Goal: Task Accomplishment & Management: Use online tool/utility

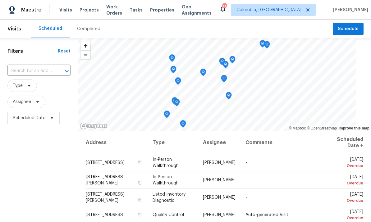
click at [82, 11] on span "Projects" at bounding box center [88, 10] width 19 height 6
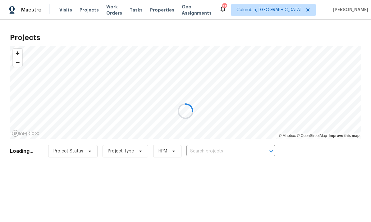
click at [210, 149] on div at bounding box center [185, 111] width 371 height 222
click at [220, 151] on div at bounding box center [185, 111] width 371 height 222
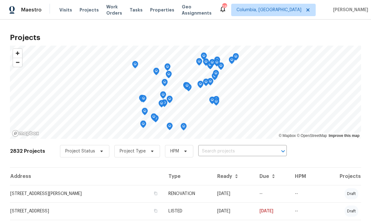
click at [219, 150] on input "text" at bounding box center [233, 151] width 71 height 10
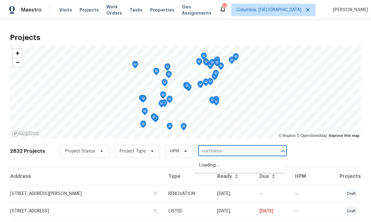
type input "northshore"
click at [238, 166] on li "125 Northshore Dr, Chapin, SC 29036" at bounding box center [239, 168] width 90 height 17
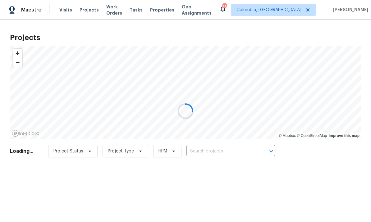
type input "[STREET_ADDRESS][PERSON_NAME]"
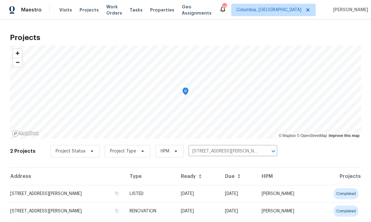
click at [59, 194] on td "[STREET_ADDRESS][PERSON_NAME]" at bounding box center [67, 193] width 115 height 17
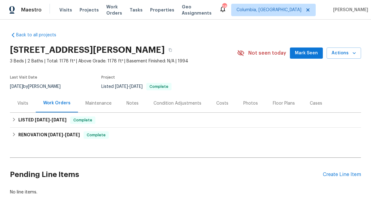
click at [335, 175] on div "Create Line Item" at bounding box center [341, 175] width 38 height 6
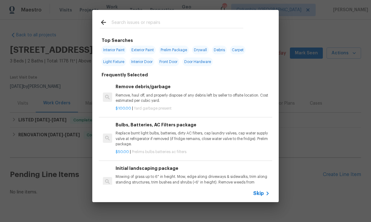
click at [149, 22] on input "text" at bounding box center [177, 23] width 132 height 9
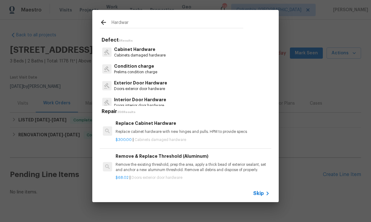
type input "Hardware"
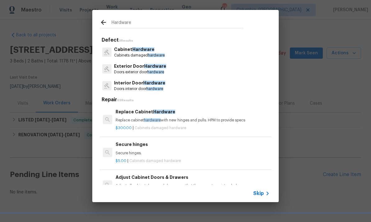
click at [151, 72] on span "hardware" at bounding box center [155, 72] width 17 height 4
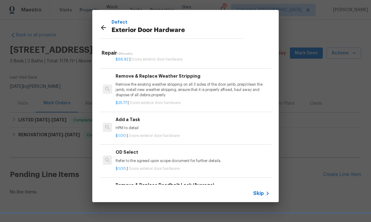
scroll to position [114, 0]
click at [147, 128] on p "HPM to detail" at bounding box center [192, 128] width 154 height 5
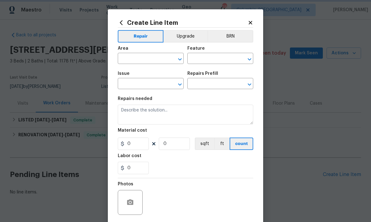
type input "Interior Door"
type input "Exterior Door Hardware"
type input "Add a Task $1.00"
type textarea "HPM to detail"
type input "1"
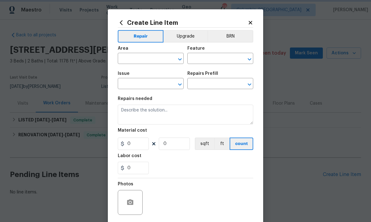
type input "1"
click at [159, 135] on div "Material cost" at bounding box center [185, 132] width 135 height 8
click at [149, 60] on input "text" at bounding box center [142, 59] width 48 height 10
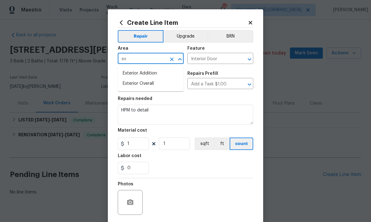
click at [160, 83] on li "Exterior Overall" at bounding box center [151, 84] width 66 height 10
type input "Exterior Overall"
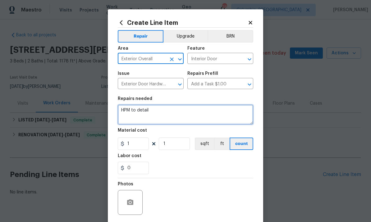
click at [145, 108] on textarea "HPM to detail" at bounding box center [185, 115] width 135 height 20
click at [147, 108] on textarea "HPM to detail" at bounding box center [185, 115] width 135 height 20
click at [142, 115] on textarea "HPM to detail" at bounding box center [185, 115] width 135 height 20
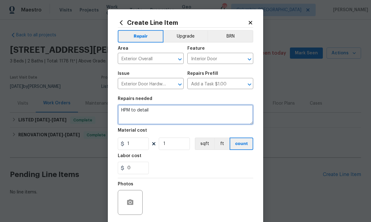
click at [142, 115] on textarea "HPM to detail" at bounding box center [185, 115] width 135 height 20
type textarea "Install deadbolt top lock. Install key in lockbox"
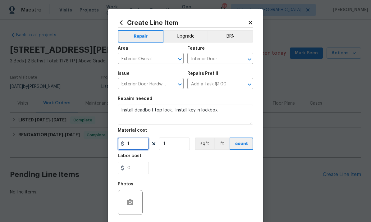
click at [137, 146] on input "1" at bounding box center [133, 143] width 31 height 12
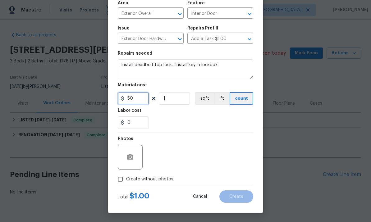
type input "50"
click at [124, 176] on input "Create without photos" at bounding box center [120, 179] width 12 height 12
checkbox input "true"
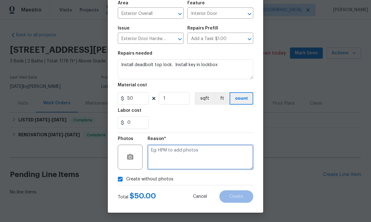
click at [196, 151] on textarea at bounding box center [200, 157] width 106 height 25
type textarea "NP"
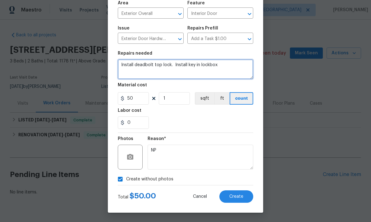
click at [240, 68] on textarea "Install deadbolt top lock. Install key in lockbox" at bounding box center [185, 69] width 135 height 20
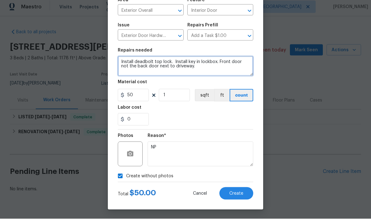
scroll to position [15, 0]
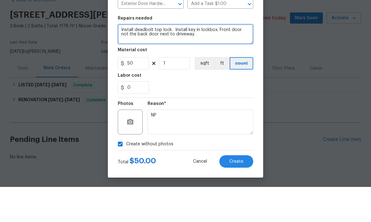
type textarea "Install deadbolt top lock. Install key in lockbox. Front door not the back door…"
click at [237, 190] on button "Create" at bounding box center [236, 196] width 34 height 12
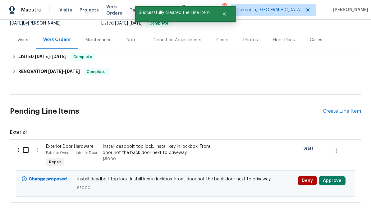
scroll to position [63, 0]
click at [26, 144] on input "checkbox" at bounding box center [28, 150] width 18 height 13
checkbox input "true"
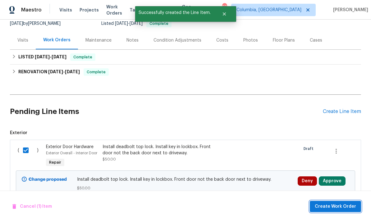
click at [326, 205] on span "Create Work Order" at bounding box center [334, 207] width 41 height 8
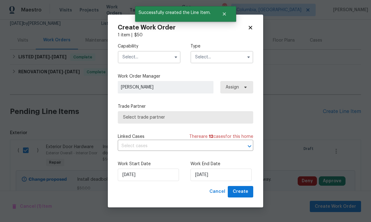
click at [134, 59] on input "text" at bounding box center [149, 57] width 63 height 12
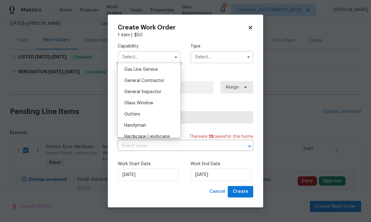
scroll to position [287, 0]
click at [153, 79] on span "General Contractor" at bounding box center [144, 80] width 40 height 4
type input "General Contractor"
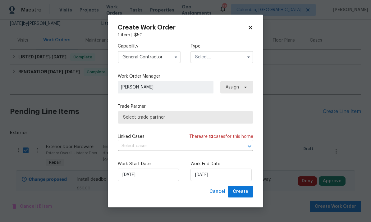
click at [221, 56] on input "text" at bounding box center [221, 57] width 63 height 12
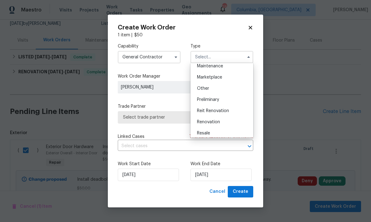
scroll to position [105, 0]
click at [217, 123] on span "Renovation" at bounding box center [208, 121] width 23 height 4
type input "Renovation"
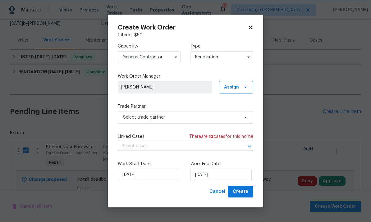
scroll to position [0, 0]
click at [183, 116] on span "Select trade partner" at bounding box center [181, 117] width 116 height 6
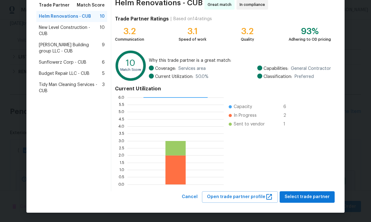
scroll to position [52, 0]
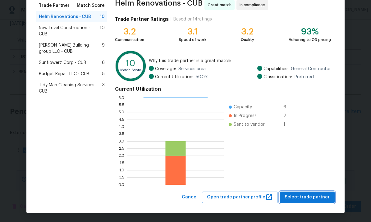
click at [308, 196] on span "Select trade partner" at bounding box center [306, 197] width 45 height 8
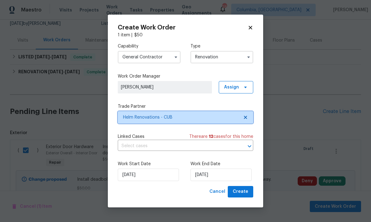
scroll to position [0, 0]
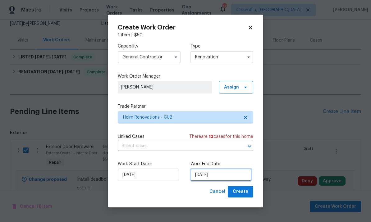
click at [226, 175] on input "[DATE]" at bounding box center [220, 175] width 61 height 12
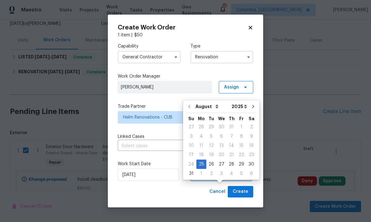
scroll to position [23, 0]
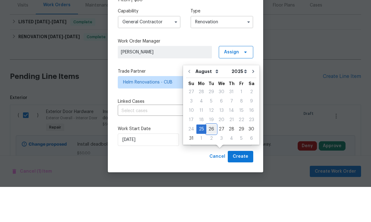
click at [212, 160] on div "26" at bounding box center [211, 164] width 10 height 9
type input "8/26/2025"
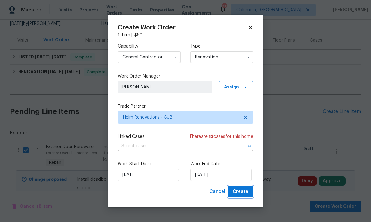
click at [241, 192] on span "Create" at bounding box center [240, 192] width 16 height 8
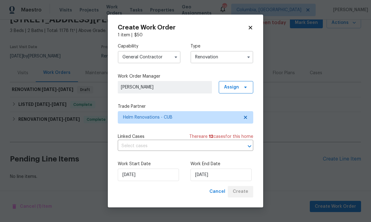
scroll to position [7, 0]
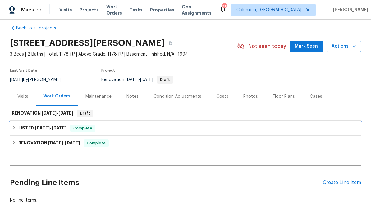
click at [53, 111] on span "[DATE]" at bounding box center [49, 113] width 15 height 4
click at [62, 111] on span "8/26/25" at bounding box center [65, 113] width 15 height 4
click at [112, 110] on div "RENOVATION 8/25/25 - 8/26/25 Draft" at bounding box center [185, 113] width 347 height 7
click at [92, 110] on span "Draft" at bounding box center [85, 113] width 15 height 6
click at [67, 111] on span "8/26/25" at bounding box center [65, 113] width 15 height 4
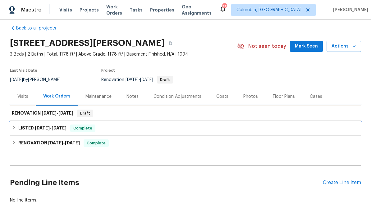
click at [59, 106] on div "RENOVATION 8/25/25 - 8/26/25 Draft" at bounding box center [185, 113] width 351 height 15
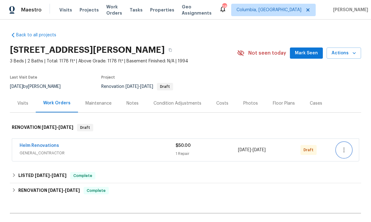
click at [345, 151] on icon "button" at bounding box center [343, 149] width 7 height 7
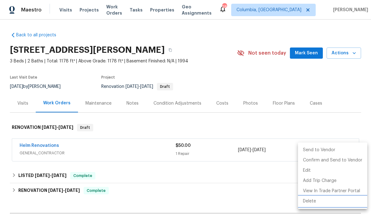
click at [308, 203] on li "Delete" at bounding box center [332, 201] width 69 height 10
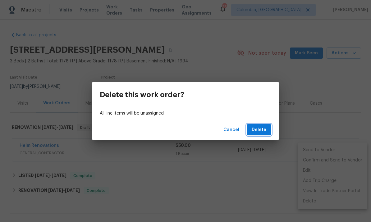
click at [259, 128] on span "Delete" at bounding box center [258, 130] width 15 height 8
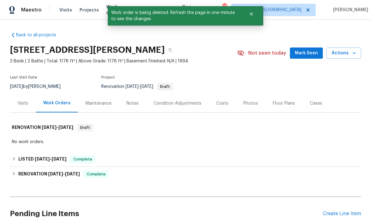
click at [263, 147] on div "Back to all projects [STREET_ADDRESS][PERSON_NAME] 3 Beds | 2 Baths | Total: 11…" at bounding box center [185, 157] width 351 height 260
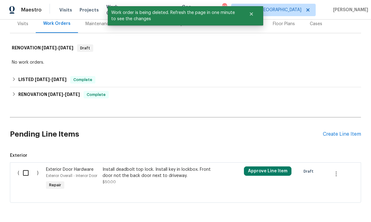
scroll to position [79, 0]
click at [36, 169] on input "checkbox" at bounding box center [28, 173] width 18 height 13
checkbox input "true"
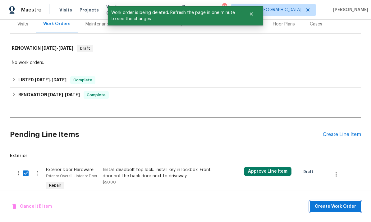
click at [335, 206] on span "Create Work Order" at bounding box center [334, 207] width 41 height 8
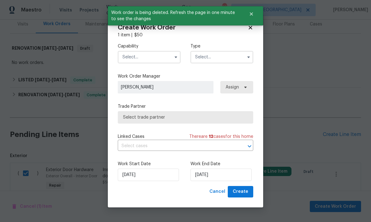
click at [158, 58] on input "text" at bounding box center [149, 57] width 63 height 12
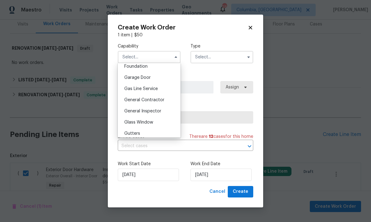
scroll to position [267, 0]
click at [154, 101] on span "General Contractor" at bounding box center [144, 100] width 40 height 4
type input "General Contractor"
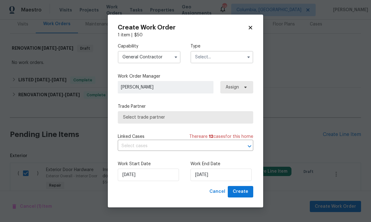
click at [224, 58] on input "text" at bounding box center [221, 57] width 63 height 12
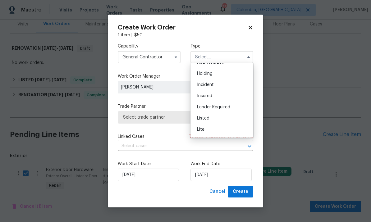
scroll to position [25, 0]
click at [227, 115] on div "Listed" at bounding box center [222, 111] width 60 height 11
type input "Listed"
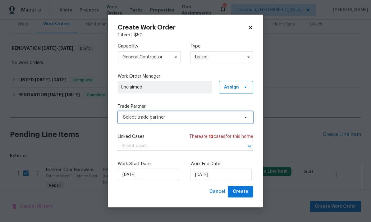
click at [218, 118] on span "Select trade partner" at bounding box center [181, 117] width 116 height 6
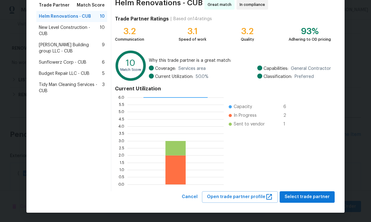
scroll to position [52, 0]
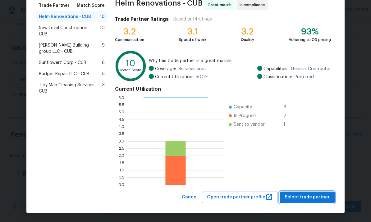
click at [302, 198] on span "Select trade partner" at bounding box center [306, 197] width 45 height 8
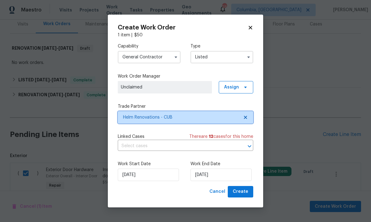
scroll to position [0, 0]
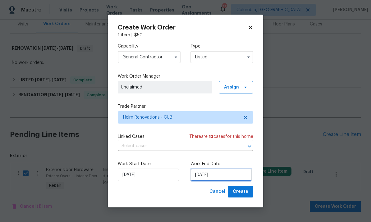
click at [228, 176] on input "8/25/2025" at bounding box center [220, 175] width 61 height 12
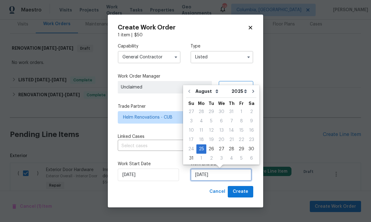
scroll to position [23, 0]
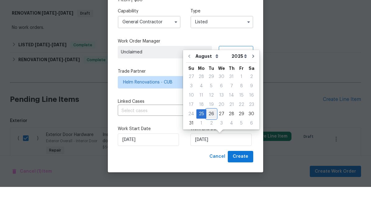
click at [210, 145] on div "26" at bounding box center [211, 149] width 10 height 9
type input "8/26/2025"
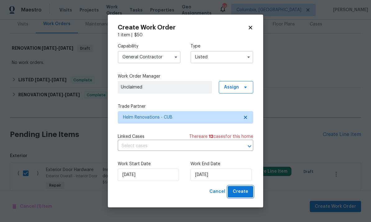
click at [240, 194] on span "Create" at bounding box center [240, 192] width 16 height 8
checkbox input "false"
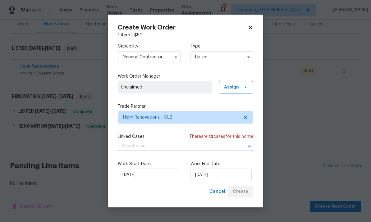
scroll to position [62, 0]
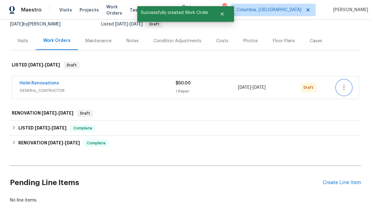
click at [348, 80] on button "button" at bounding box center [343, 87] width 15 height 15
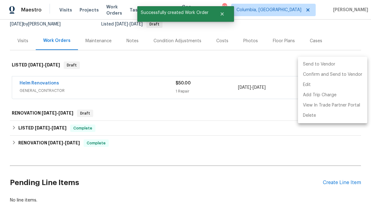
click at [308, 68] on li "Send to Vendor" at bounding box center [332, 64] width 69 height 10
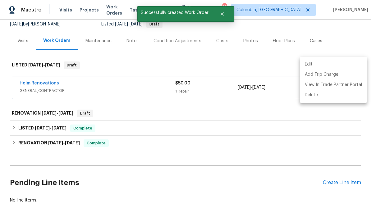
click at [220, 126] on div at bounding box center [185, 111] width 371 height 222
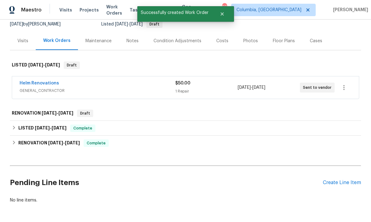
click at [38, 81] on link "Helm Renovations" at bounding box center [39, 83] width 39 height 4
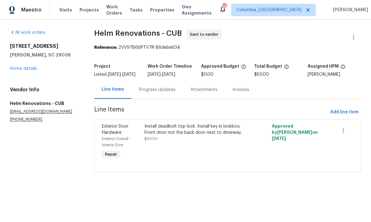
click at [155, 93] on div "Progress Updates" at bounding box center [157, 90] width 37 height 6
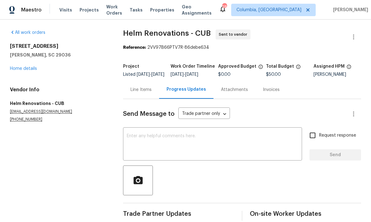
click at [164, 152] on textarea at bounding box center [212, 145] width 171 height 22
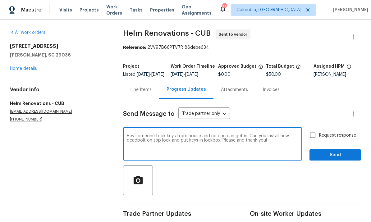
type textarea "Hey someone took keys from house and no one can get in. Can you install new dea…"
click at [344, 156] on span "Send" at bounding box center [335, 155] width 42 height 8
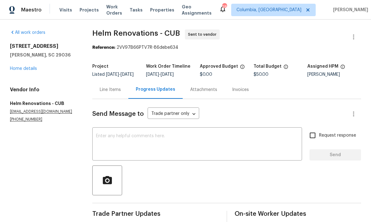
click at [20, 69] on link "Home details" at bounding box center [23, 68] width 27 height 4
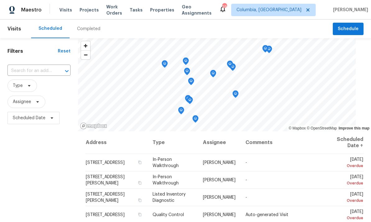
click at [89, 11] on span "Projects" at bounding box center [88, 10] width 19 height 6
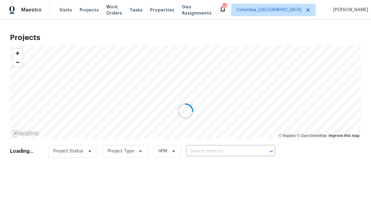
click at [200, 149] on div at bounding box center [185, 111] width 371 height 222
click at [205, 152] on div at bounding box center [185, 111] width 371 height 222
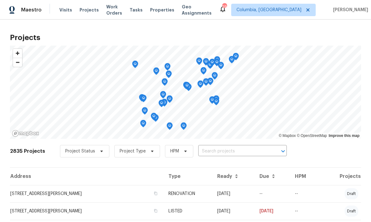
click at [215, 146] on input "text" at bounding box center [233, 151] width 71 height 10
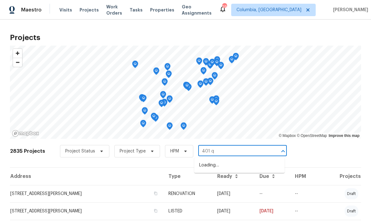
type input "401 qu"
click at [226, 163] on li "401 Quail Trace Dr, Columbia, SC 29212" at bounding box center [239, 165] width 90 height 10
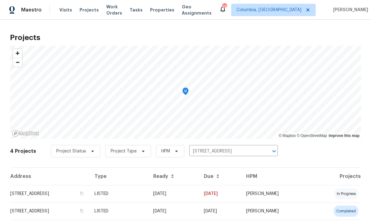
click at [53, 191] on td "401 Quail Trace Dr, Columbia, SC 29212" at bounding box center [49, 193] width 79 height 17
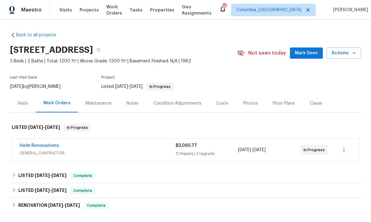
click at [33, 146] on link "Helm Renovations" at bounding box center [39, 145] width 39 height 4
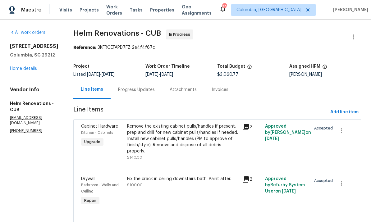
click at [149, 89] on div "Progress Updates" at bounding box center [136, 90] width 37 height 6
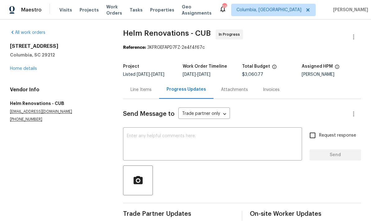
click at [155, 146] on textarea at bounding box center [212, 145] width 171 height 22
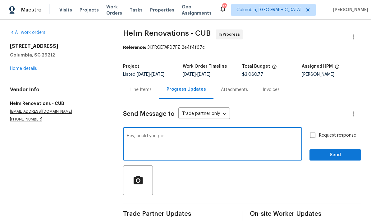
type textarea "Hey, could you posi"
click at [15, 70] on link "Home details" at bounding box center [23, 68] width 27 height 4
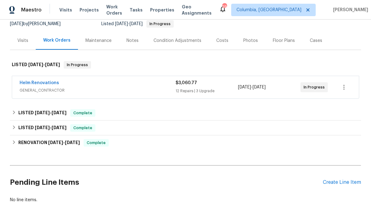
scroll to position [62, 0]
click at [341, 183] on div "Create Line Item" at bounding box center [341, 183] width 38 height 6
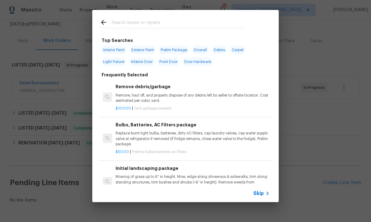
click at [141, 22] on input "text" at bounding box center [177, 23] width 132 height 9
type input "Land"
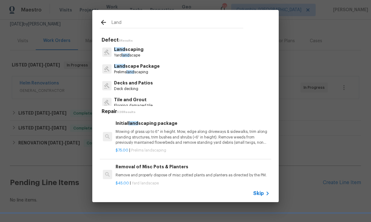
click at [140, 52] on p "Land scaping" at bounding box center [128, 49] width 29 height 7
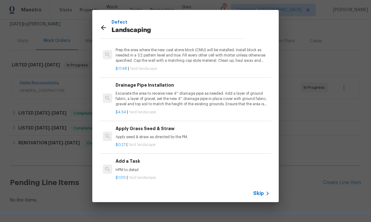
scroll to position [29, 0]
click at [142, 173] on div "$1.00 | Yard landscape" at bounding box center [192, 177] width 154 height 8
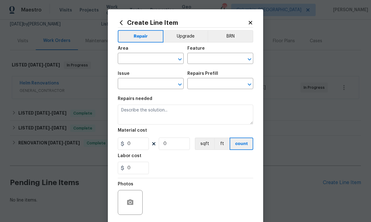
type input "Landscaping"
type input "Add a Task $1.00"
type textarea "HPM to detail"
type input "1"
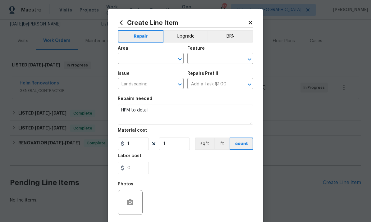
click at [146, 60] on input "text" at bounding box center [142, 59] width 48 height 10
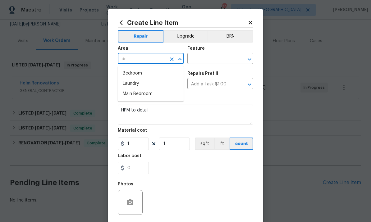
type input "d"
click at [162, 85] on li "Exterior Overall" at bounding box center [151, 84] width 66 height 10
type input "Exterior Overall"
click at [204, 61] on input "text" at bounding box center [211, 59] width 48 height 10
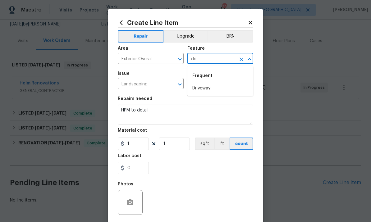
click at [218, 89] on li "Driveway" at bounding box center [220, 88] width 66 height 10
type input "Driveway"
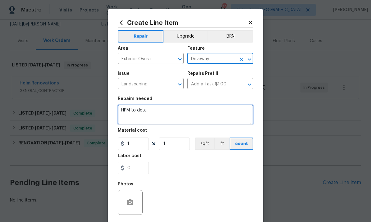
click at [164, 116] on textarea "HPM to detail" at bounding box center [185, 115] width 135 height 20
click at [166, 115] on textarea "HPM to detail" at bounding box center [185, 115] width 135 height 20
click at [167, 115] on textarea "HPM to detail" at bounding box center [185, 115] width 135 height 20
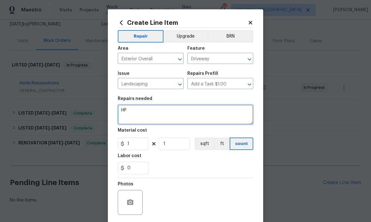
type textarea "H"
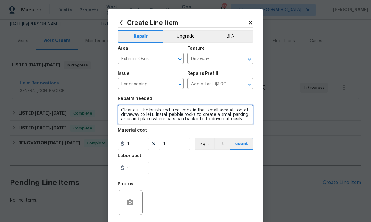
click at [208, 122] on textarea "Clear out the brush and tree limbs in that small area at top of driveway to lef…" at bounding box center [185, 115] width 135 height 20
type textarea "Clear out the brush and tree limbs in that small area at top of driveway to lef…"
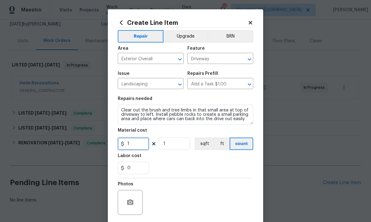
click at [137, 146] on input "1" at bounding box center [133, 143] width 31 height 12
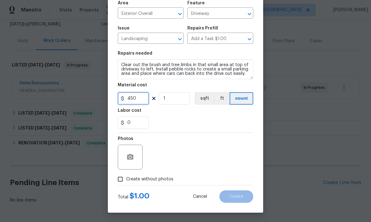
scroll to position [47, 0]
type input "450"
click at [122, 180] on input "Create without photos" at bounding box center [120, 179] width 12 height 12
checkbox input "true"
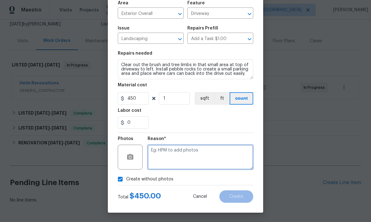
click at [185, 162] on textarea at bounding box center [200, 157] width 106 height 25
type textarea "NP"
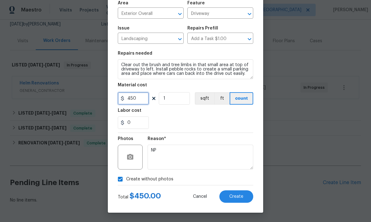
click at [141, 98] on input "450" at bounding box center [133, 98] width 31 height 12
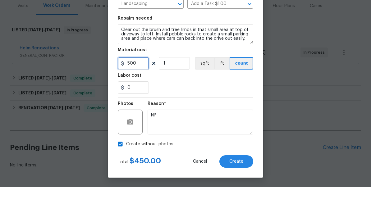
scroll to position [23, 0]
type input "500"
click at [248, 190] on button "Create" at bounding box center [236, 196] width 34 height 12
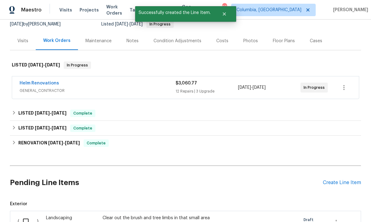
click at [29, 215] on input "checkbox" at bounding box center [28, 221] width 18 height 13
checkbox input "true"
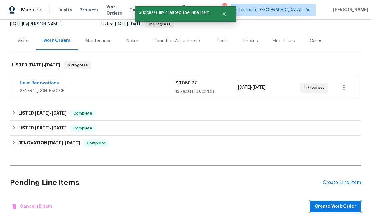
click at [328, 208] on span "Create Work Order" at bounding box center [334, 207] width 41 height 8
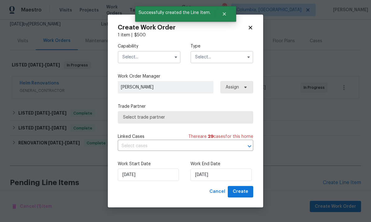
click at [149, 60] on input "text" at bounding box center [149, 57] width 63 height 12
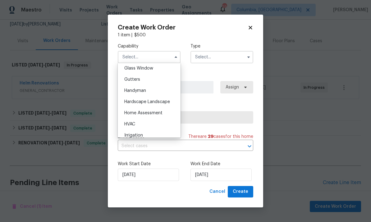
scroll to position [323, 0]
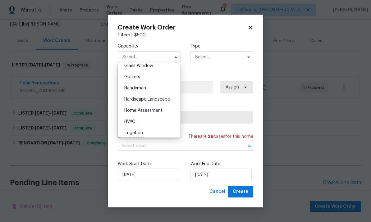
click at [164, 100] on span "Hardscape Landscape" at bounding box center [147, 99] width 46 height 4
type input "Hardscape Landscape"
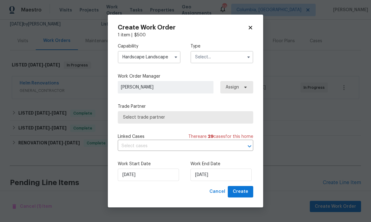
click at [225, 61] on input "text" at bounding box center [221, 57] width 63 height 12
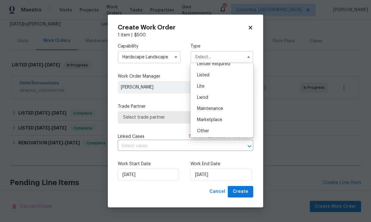
scroll to position [61, 0]
click at [217, 77] on div "Listed" at bounding box center [222, 75] width 60 height 11
type input "Listed"
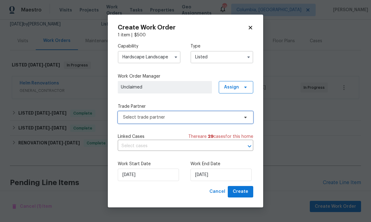
click at [172, 120] on span "Select trade partner" at bounding box center [185, 117] width 135 height 12
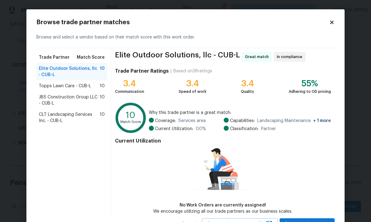
click at [75, 119] on span "CLT Landscaping Services Inc. - CUB-L" at bounding box center [69, 117] width 61 height 12
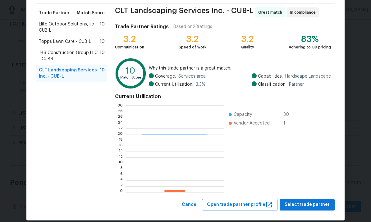
scroll to position [45, 0]
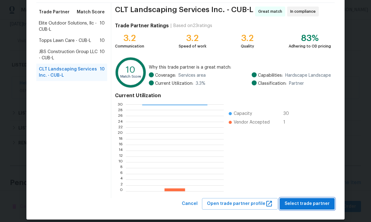
click at [316, 205] on span "Select trade partner" at bounding box center [306, 204] width 45 height 8
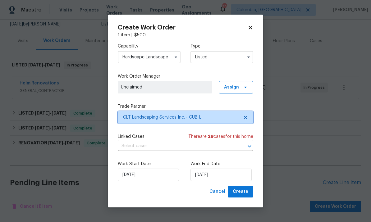
scroll to position [0, 0]
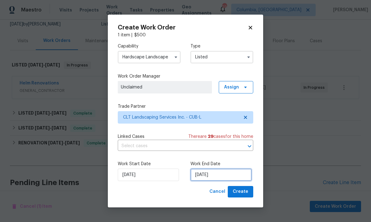
click at [232, 173] on input "[DATE]" at bounding box center [220, 175] width 61 height 12
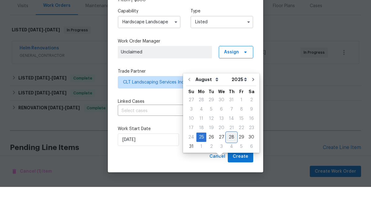
click at [229, 168] on div "28" at bounding box center [231, 172] width 10 height 9
type input "[DATE]"
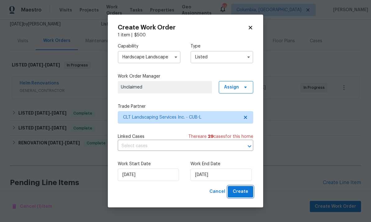
click at [241, 194] on span "Create" at bounding box center [240, 192] width 16 height 8
checkbox input "false"
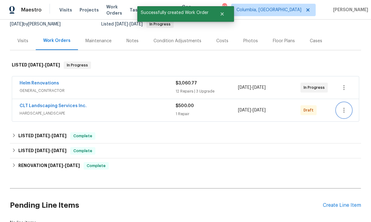
click at [345, 106] on icon "button" at bounding box center [343, 109] width 7 height 7
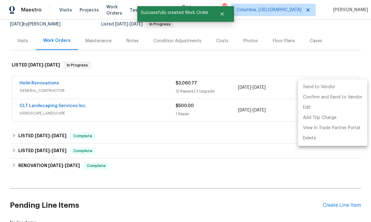
click at [309, 88] on li "Send to Vendor" at bounding box center [332, 87] width 69 height 10
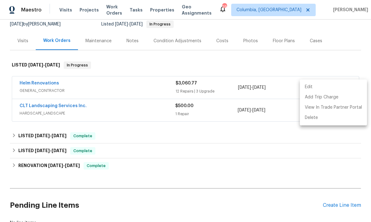
click at [174, 116] on div at bounding box center [185, 111] width 371 height 222
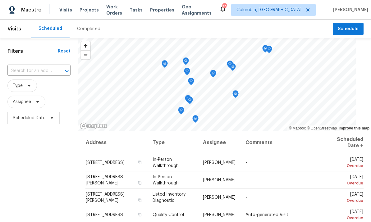
click at [85, 12] on span "Projects" at bounding box center [88, 10] width 19 height 6
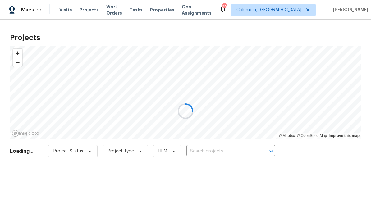
click at [232, 151] on div at bounding box center [185, 111] width 371 height 222
click at [234, 151] on div at bounding box center [185, 111] width 371 height 222
click at [234, 147] on div at bounding box center [185, 111] width 371 height 222
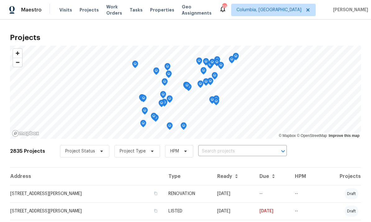
click at [218, 149] on input "text" at bounding box center [233, 151] width 71 height 10
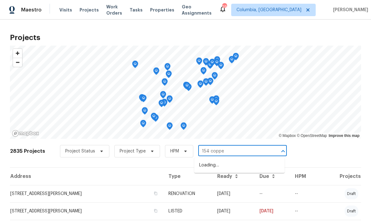
type input "154 copper"
click at [234, 167] on li "[STREET_ADDRESS]" at bounding box center [239, 165] width 90 height 10
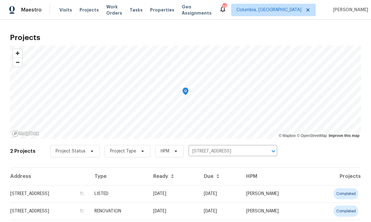
click at [71, 190] on td "[STREET_ADDRESS]" at bounding box center [49, 193] width 79 height 17
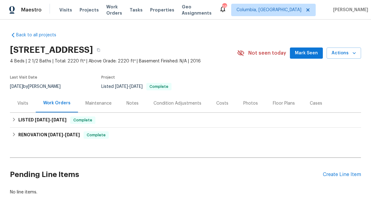
click at [345, 175] on div "Create Line Item" at bounding box center [341, 175] width 38 height 6
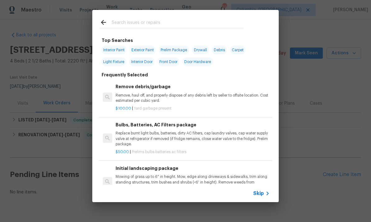
click at [138, 24] on input "text" at bounding box center [177, 23] width 132 height 9
type input "Sliding glass door"
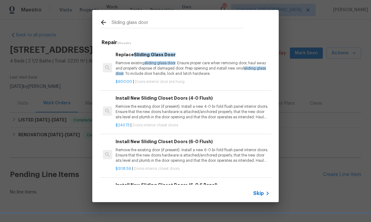
click at [192, 72] on p "Remove existing sliding glass door . Ensure proper care when removing door, hau…" at bounding box center [192, 69] width 154 height 16
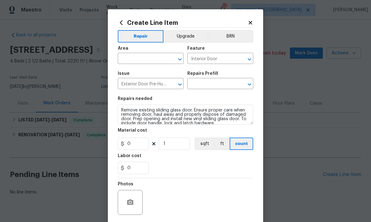
type input "Replace Sliding Glass Door $900.00"
type input "900"
click at [140, 61] on input "text" at bounding box center [142, 59] width 48 height 10
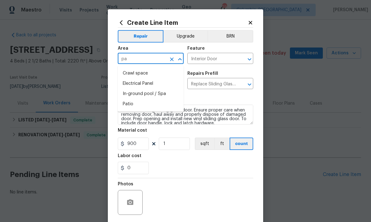
click at [139, 104] on li "Patio" at bounding box center [151, 104] width 66 height 10
type input "Patio"
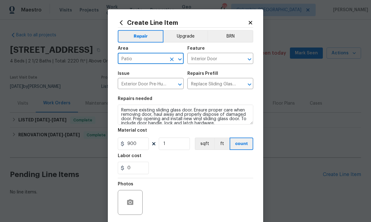
click at [218, 61] on input "Interior Door" at bounding box center [211, 59] width 48 height 10
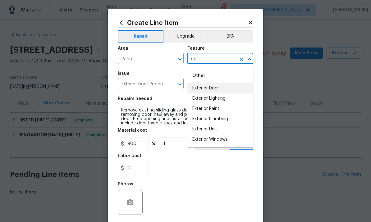
click at [221, 86] on li "Exterior Door" at bounding box center [220, 88] width 66 height 10
type input "Exterior Door"
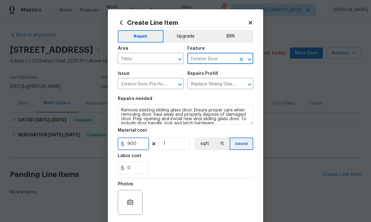
click at [142, 147] on input "900" at bounding box center [133, 143] width 31 height 12
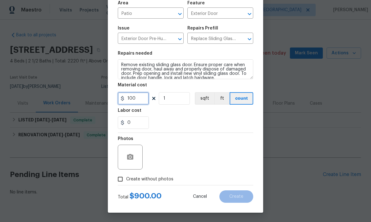
scroll to position [47, 0]
type input "100"
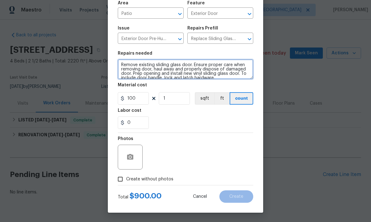
click at [161, 73] on textarea "Remove existing sliding glass door. Ensure proper care when removing door, haul…" at bounding box center [185, 69] width 135 height 20
click at [161, 72] on textarea "Remove existing sliding glass door. Ensure proper care when removing door, haul…" at bounding box center [185, 69] width 135 height 20
click at [170, 70] on textarea "Remove existing sliding glass door. Ensure proper care when removing door, haul…" at bounding box center [185, 69] width 135 height 20
click at [173, 74] on textarea "Remove existing sliding glass door. Ensure proper care when removing door, haul…" at bounding box center [185, 69] width 135 height 20
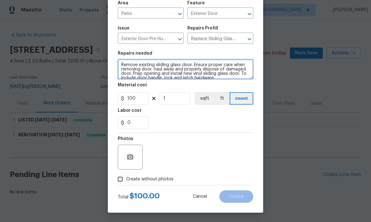
click at [173, 73] on textarea "Remove existing sliding glass door. Ensure proper care when removing door, haul…" at bounding box center [185, 69] width 135 height 20
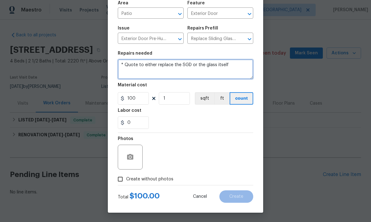
scroll to position [3, 0]
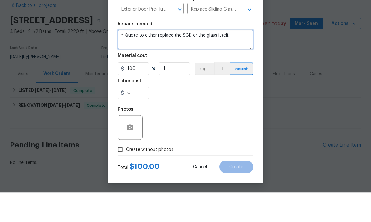
type textarea "* Quote to either replace the SGD or the glass itself."
click at [128, 145] on div at bounding box center [130, 157] width 25 height 25
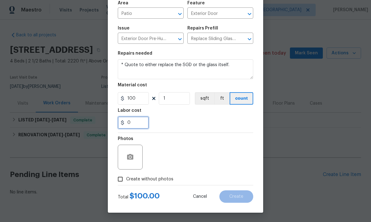
click at [132, 128] on input "0" at bounding box center [133, 122] width 31 height 12
click at [131, 159] on icon "button" at bounding box center [130, 157] width 6 height 6
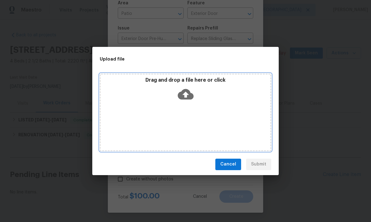
click at [187, 93] on icon at bounding box center [186, 94] width 16 height 16
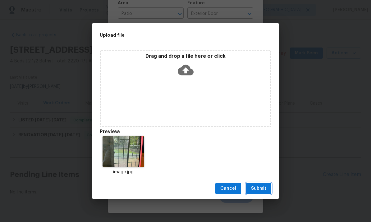
click at [255, 187] on span "Submit" at bounding box center [258, 189] width 15 height 8
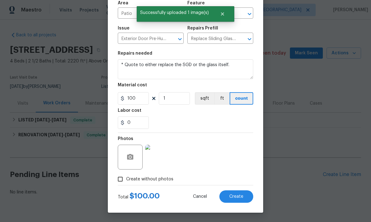
click at [236, 200] on button "Create" at bounding box center [236, 196] width 34 height 12
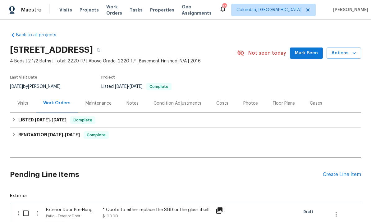
click at [29, 207] on input "checkbox" at bounding box center [28, 213] width 18 height 13
checkbox input "true"
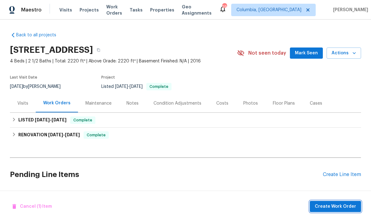
click at [331, 207] on span "Create Work Order" at bounding box center [334, 207] width 41 height 8
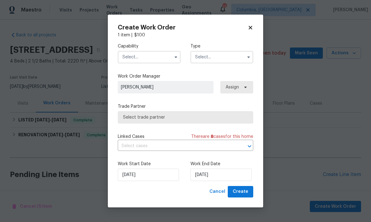
click at [145, 58] on input "text" at bounding box center [149, 57] width 63 height 12
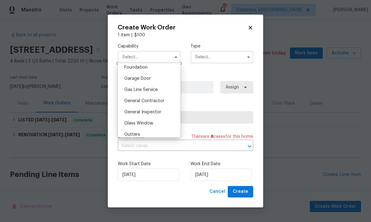
scroll to position [266, 0]
click at [164, 101] on div "General Contractor" at bounding box center [149, 100] width 60 height 11
type input "General Contractor"
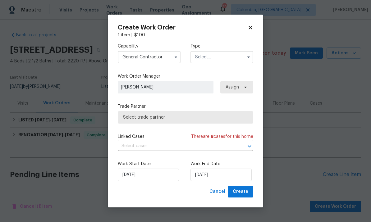
click at [219, 60] on input "text" at bounding box center [221, 57] width 63 height 12
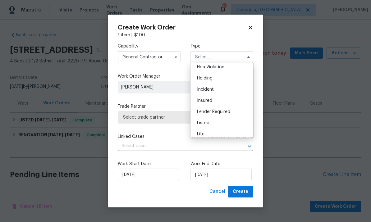
scroll to position [28, 0]
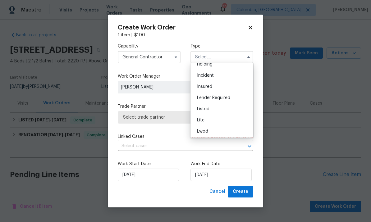
click at [222, 111] on div "Listed" at bounding box center [222, 108] width 60 height 11
type input "Listed"
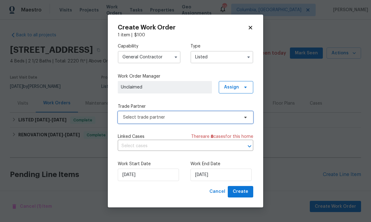
click at [180, 121] on span "Select trade partner" at bounding box center [185, 117] width 135 height 12
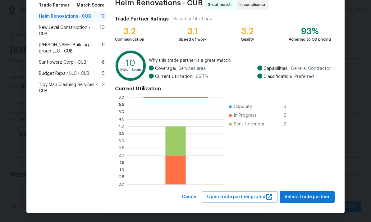
scroll to position [52, 0]
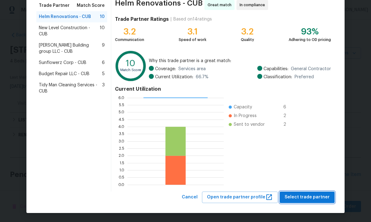
click at [304, 196] on span "Select trade partner" at bounding box center [306, 197] width 45 height 8
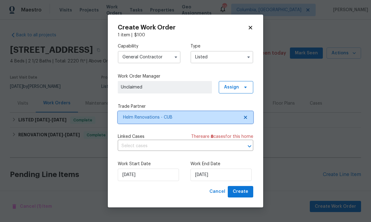
scroll to position [0, 0]
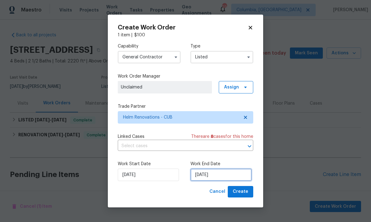
click at [228, 175] on input "[DATE]" at bounding box center [220, 175] width 61 height 12
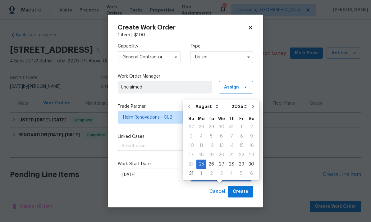
scroll to position [23, 0]
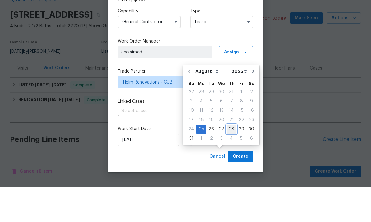
click at [229, 160] on div "28" at bounding box center [231, 164] width 10 height 9
type input "[DATE]"
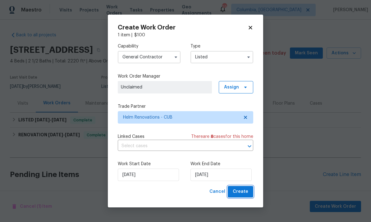
click at [243, 194] on span "Create" at bounding box center [240, 192] width 16 height 8
checkbox input "false"
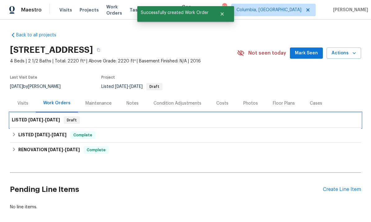
click at [46, 118] on span "8/25/25 - 8/28/25" at bounding box center [44, 120] width 32 height 4
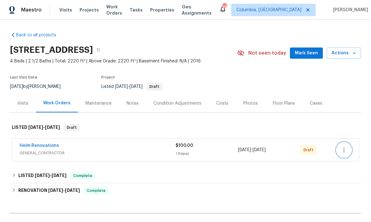
click at [343, 150] on icon "button" at bounding box center [343, 149] width 7 height 7
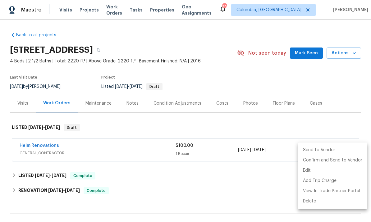
click at [314, 151] on li "Send to Vendor" at bounding box center [332, 150] width 69 height 10
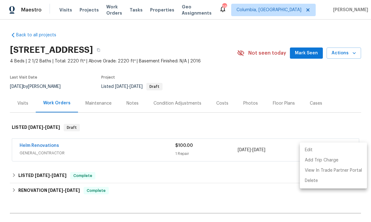
click at [308, 125] on div at bounding box center [185, 111] width 371 height 222
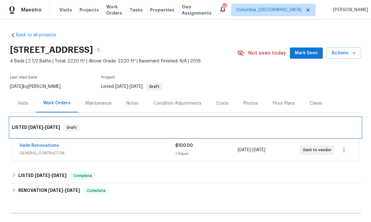
click at [318, 120] on div "LISTED [DATE] - [DATE] Draft" at bounding box center [185, 128] width 351 height 20
